Goal: Information Seeking & Learning: Learn about a topic

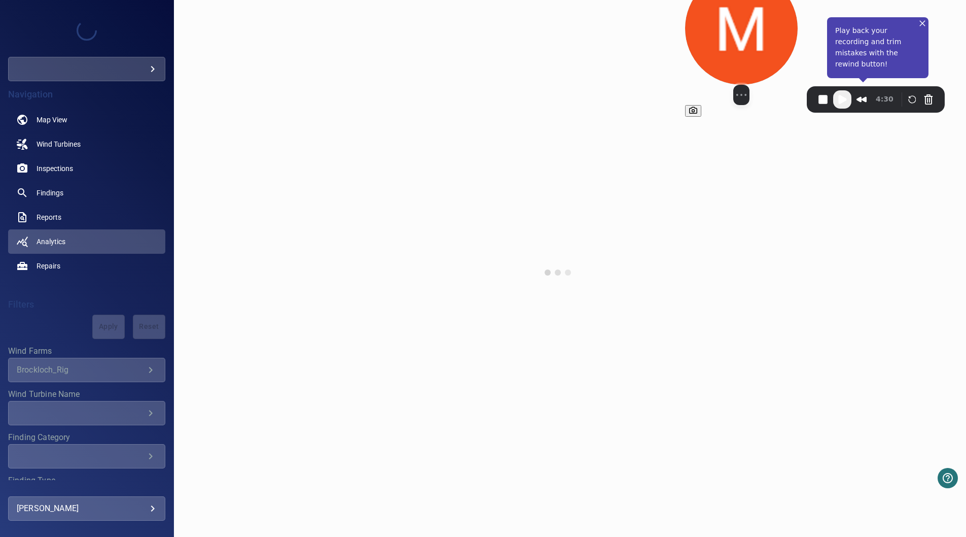
drag, startPoint x: 249, startPoint y: 353, endPoint x: 723, endPoint y: 14, distance: 583.3
click at [723, 14] on img at bounding box center [741, 28] width 113 height 113
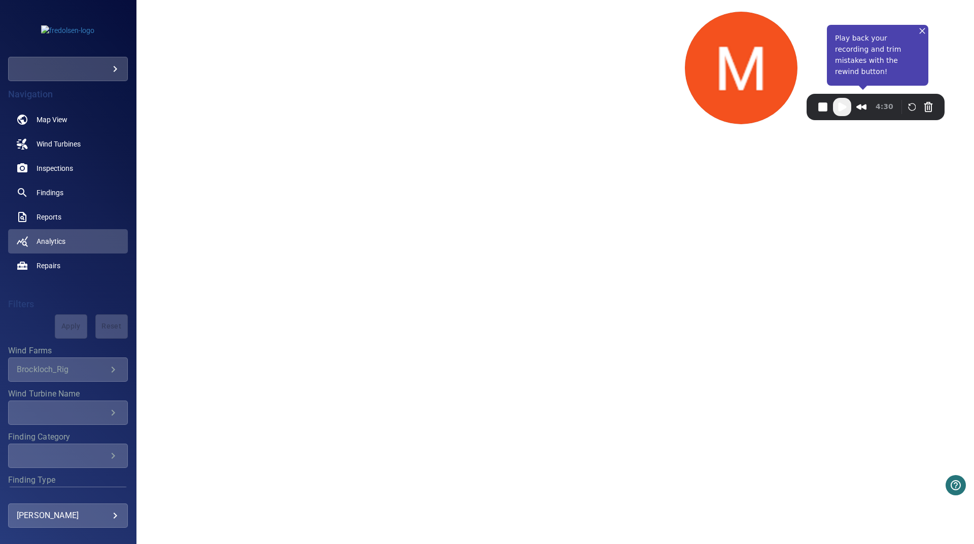
click at [843, 111] on span "Play Recording" at bounding box center [842, 107] width 12 height 12
